Goal: Task Accomplishment & Management: Use online tool/utility

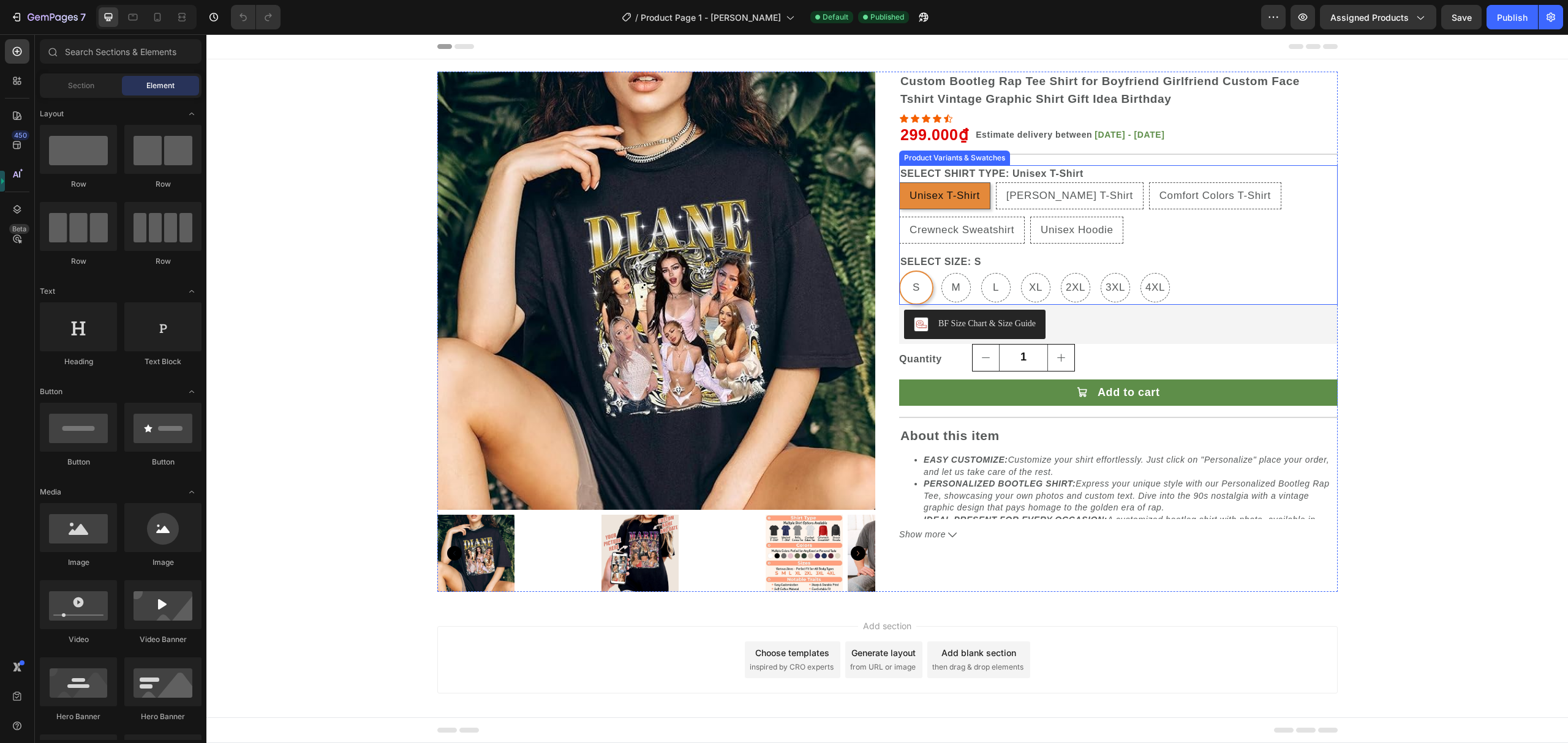
radio input "false"
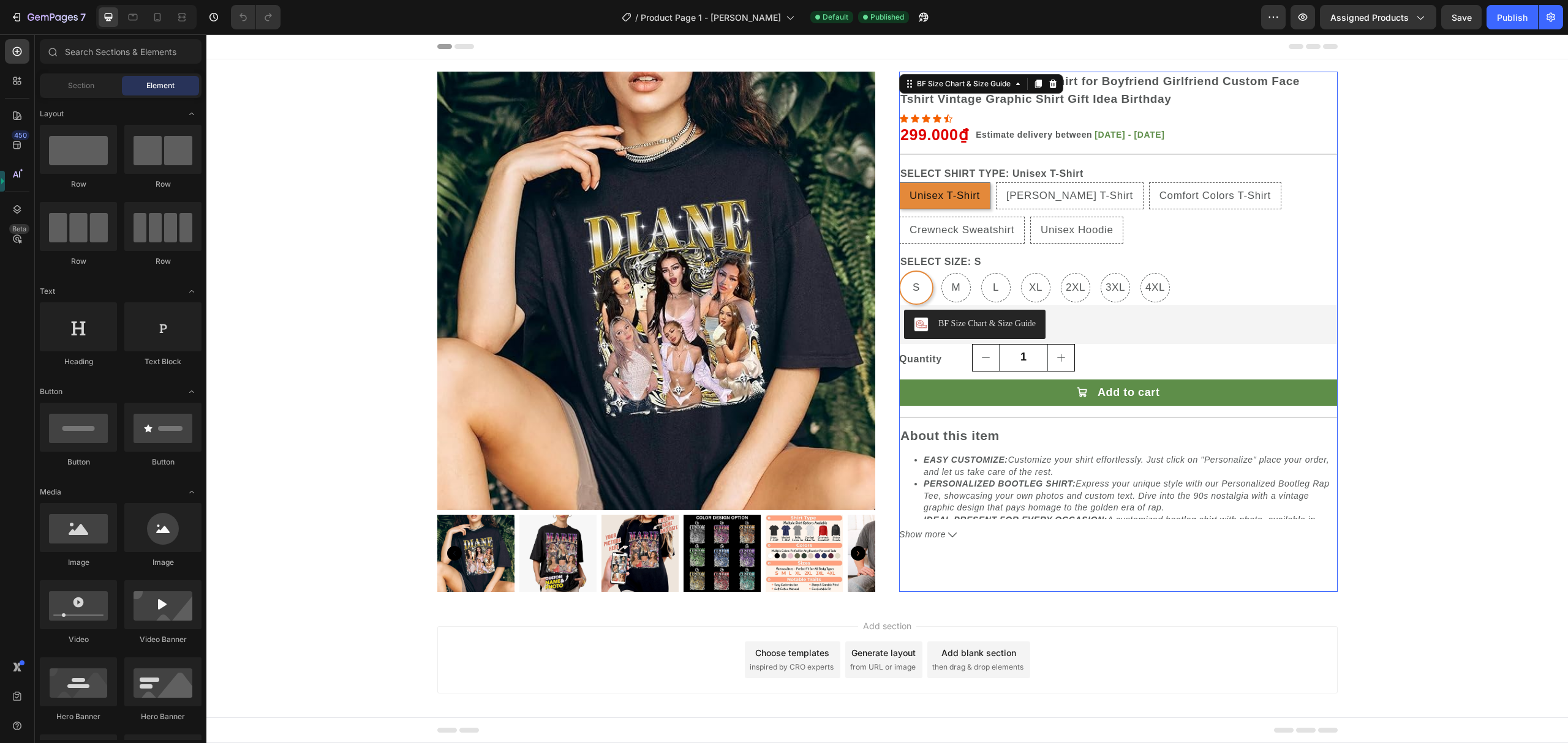
click at [1037, 324] on button "BF Size Chart & Size Guide" at bounding box center [975, 325] width 142 height 30
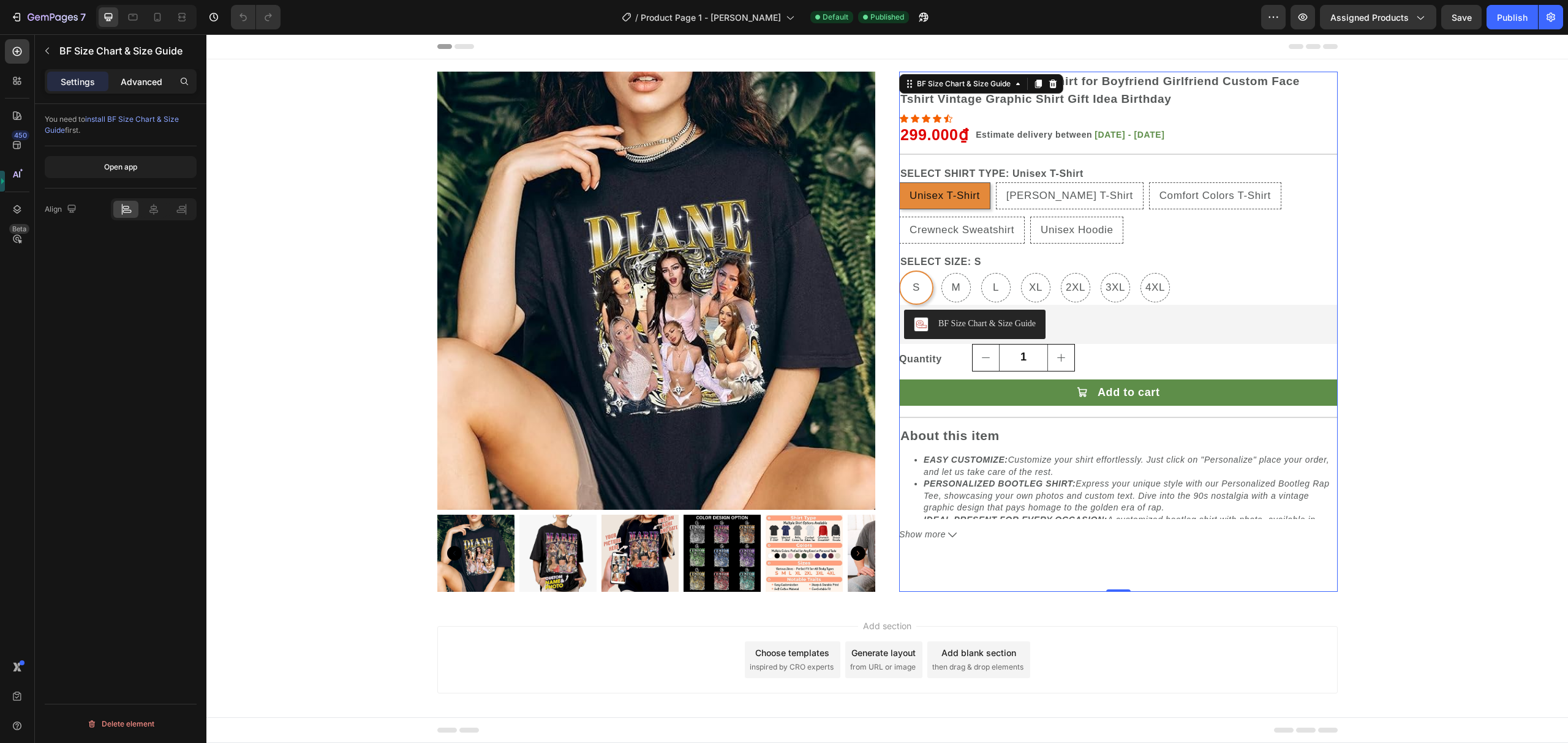
click at [153, 79] on p "Advanced" at bounding box center [141, 82] width 41 height 13
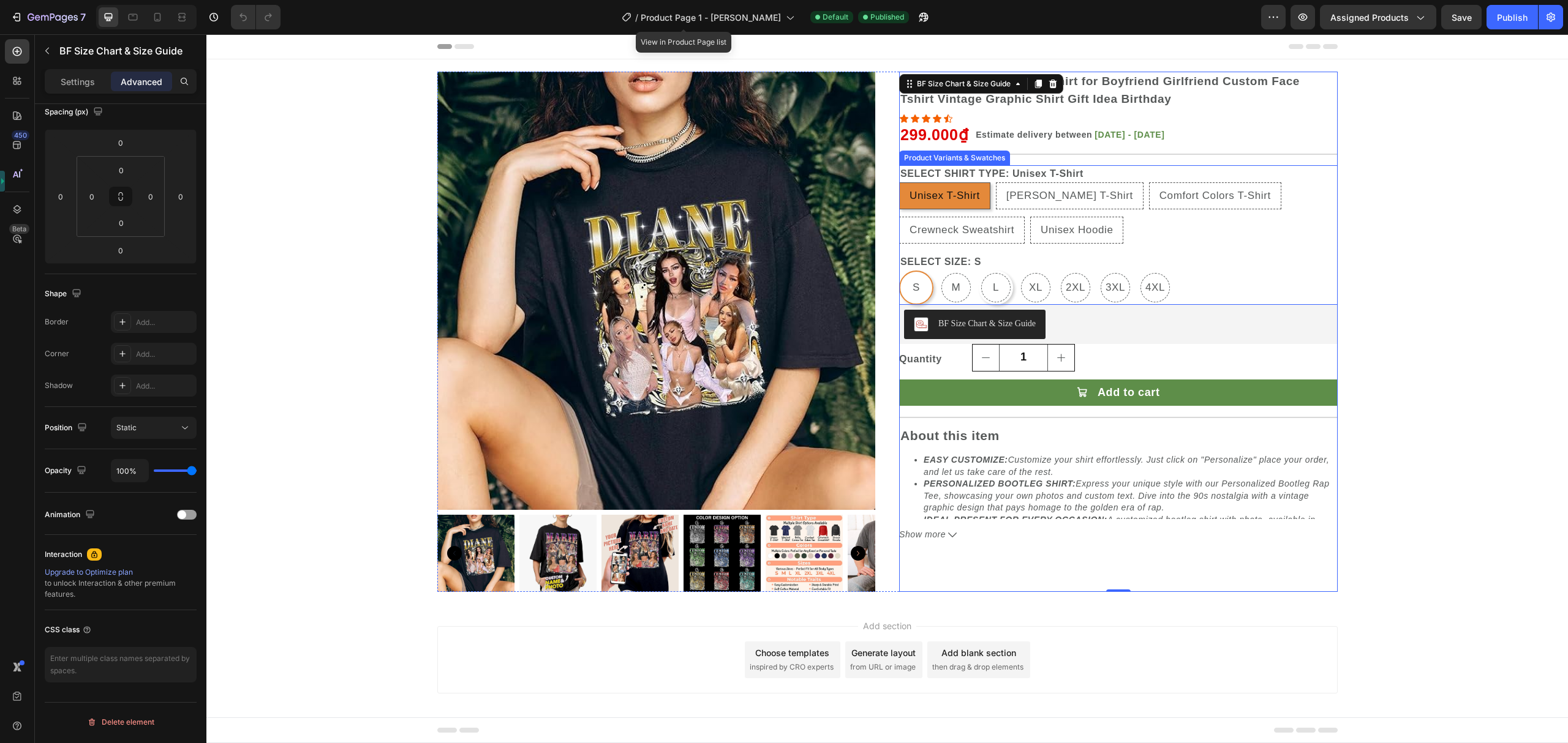
click at [1000, 272] on SIZE-L "L" at bounding box center [996, 288] width 35 height 35
click at [978, 270] on input "L L L" at bounding box center [978, 270] width 1 height 1
radio input "false"
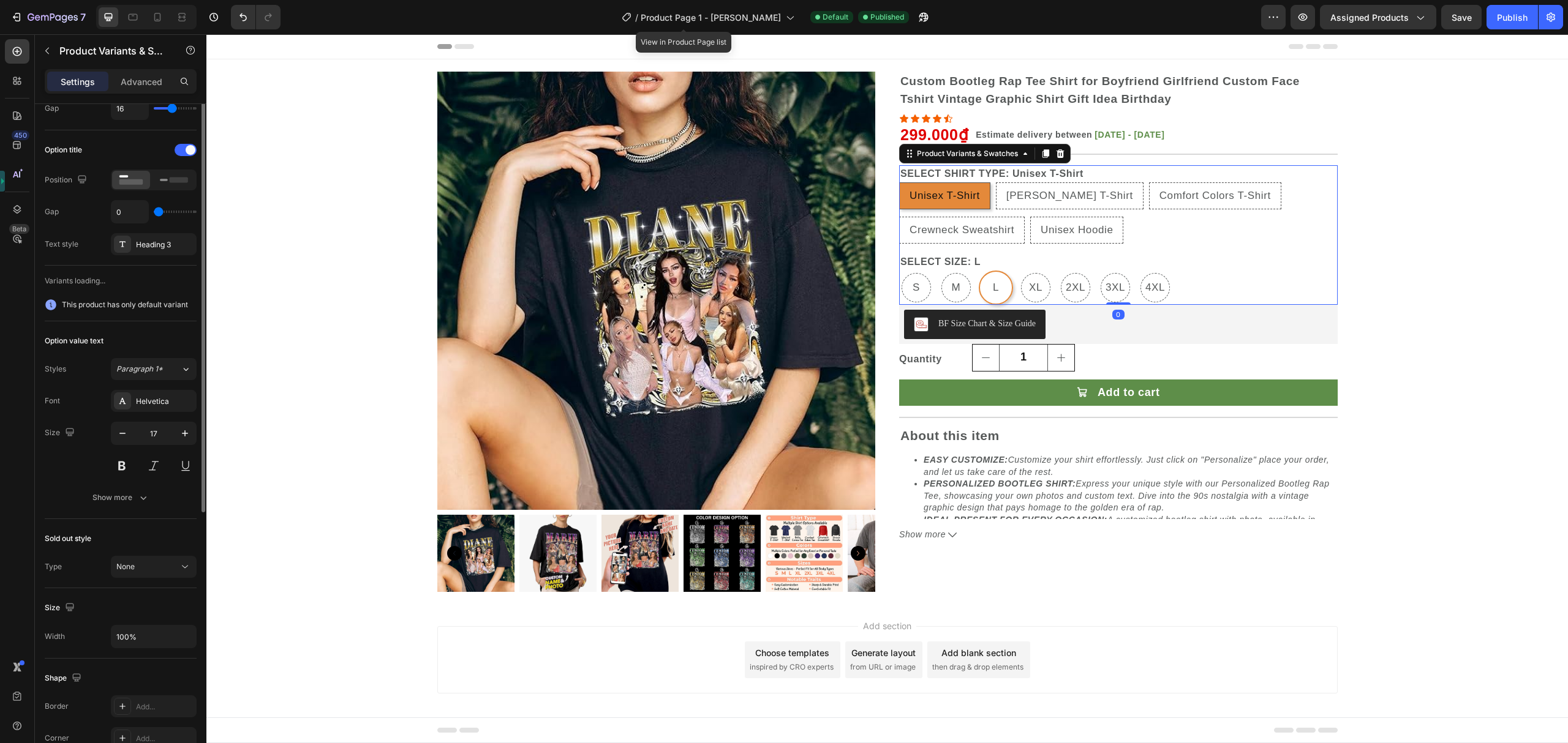
scroll to position [327, 0]
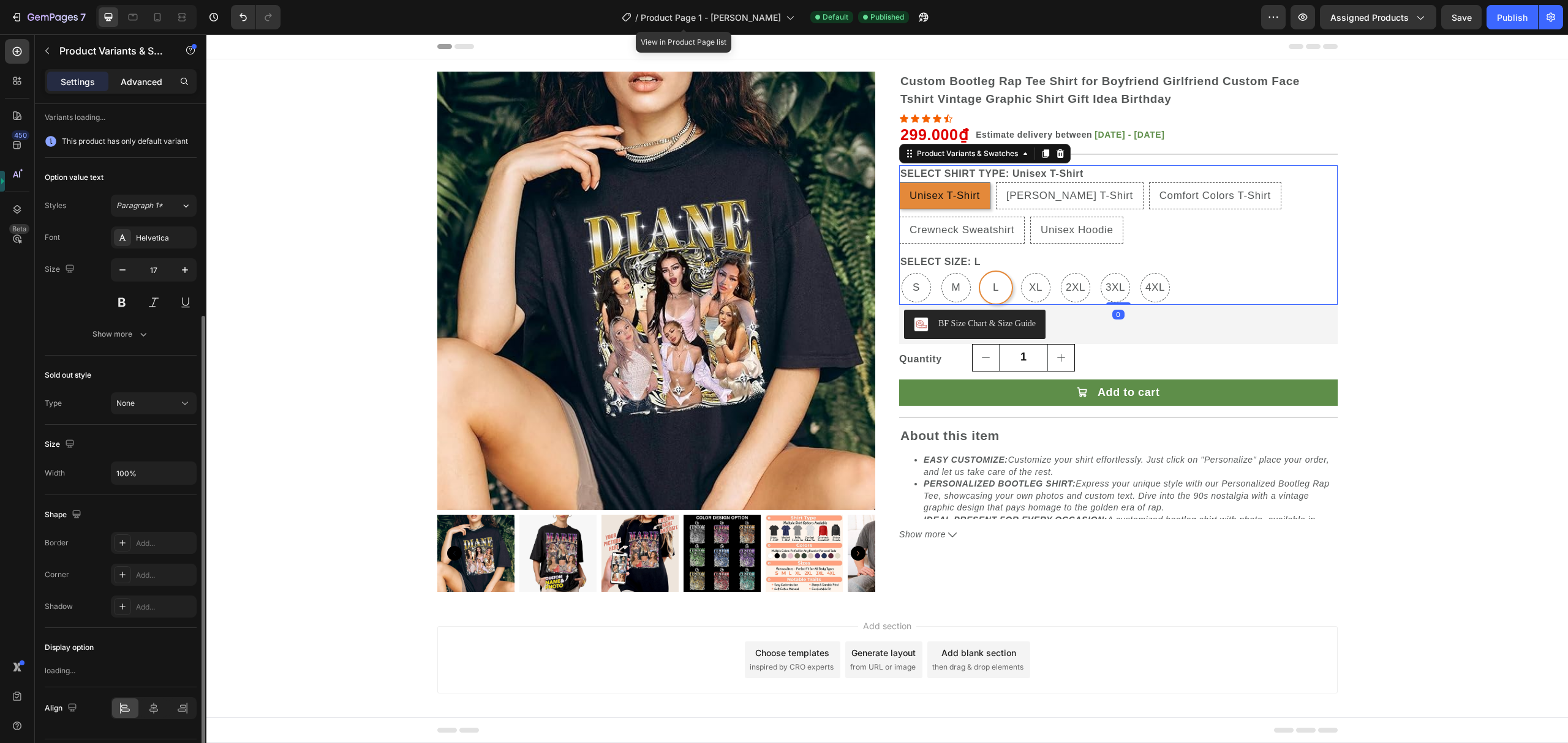
click at [149, 73] on div "Advanced" at bounding box center [141, 82] width 61 height 20
radio input "false"
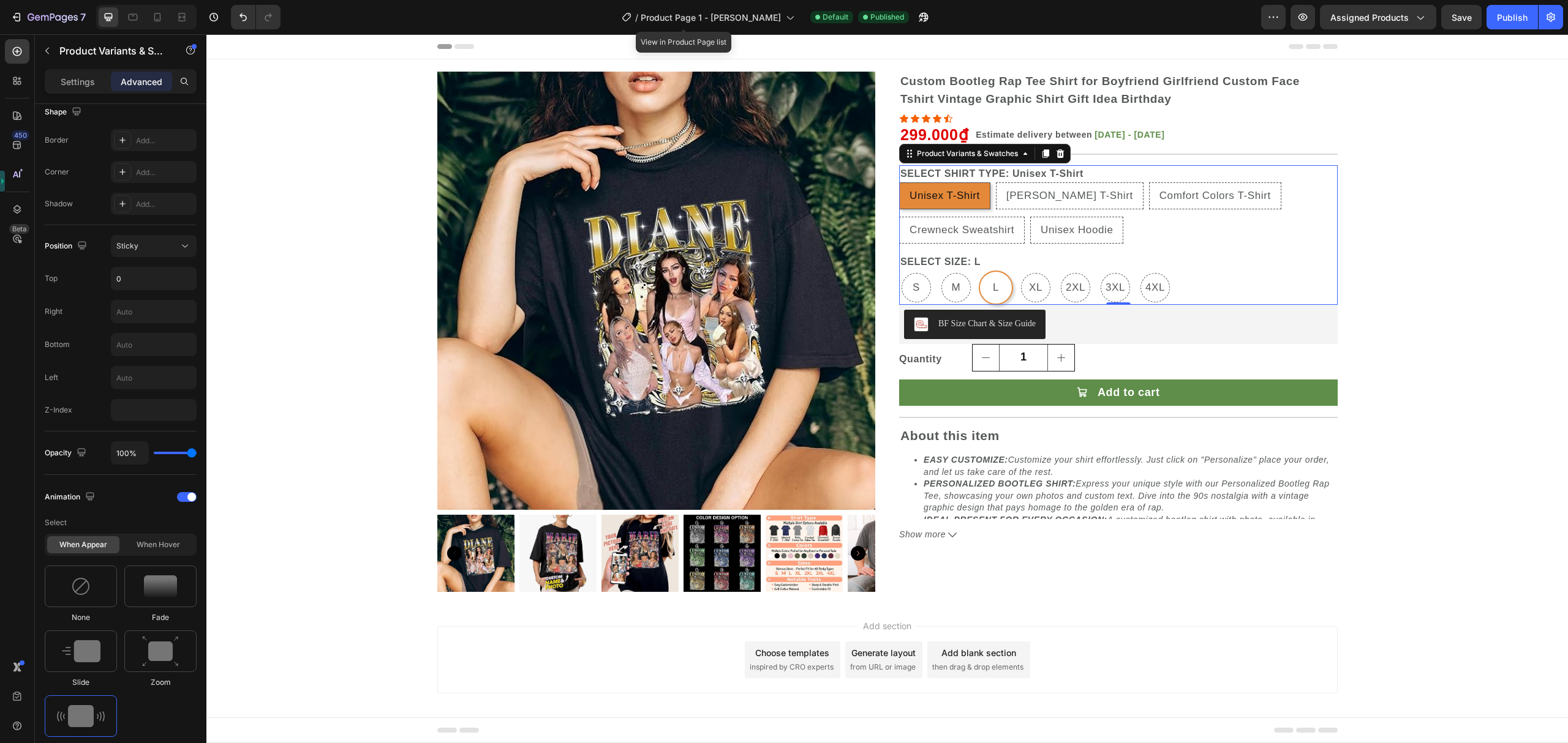
scroll to position [8, 0]
